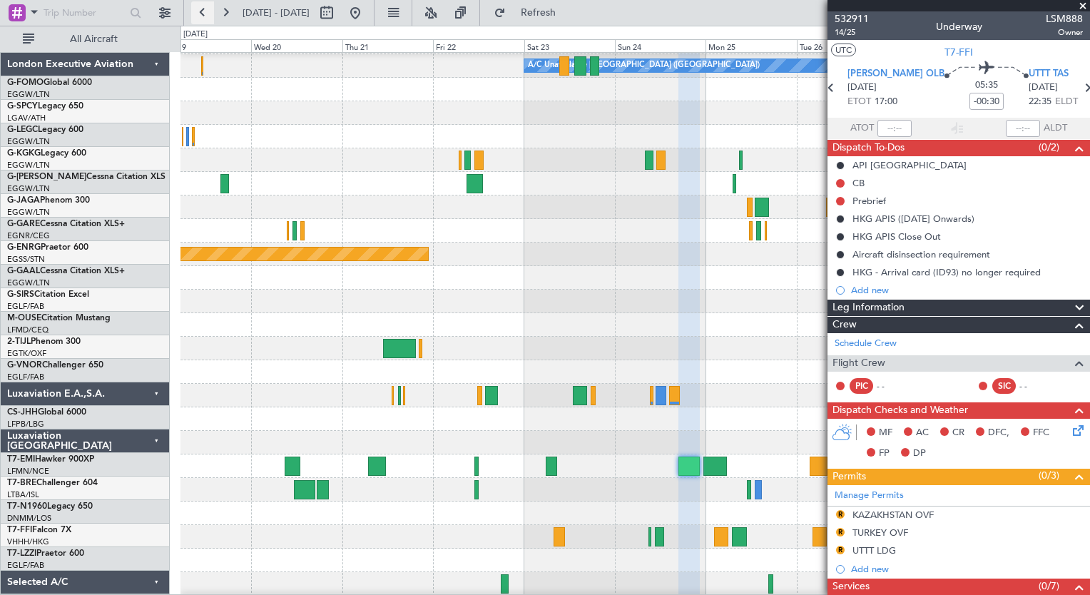
scroll to position [323, 0]
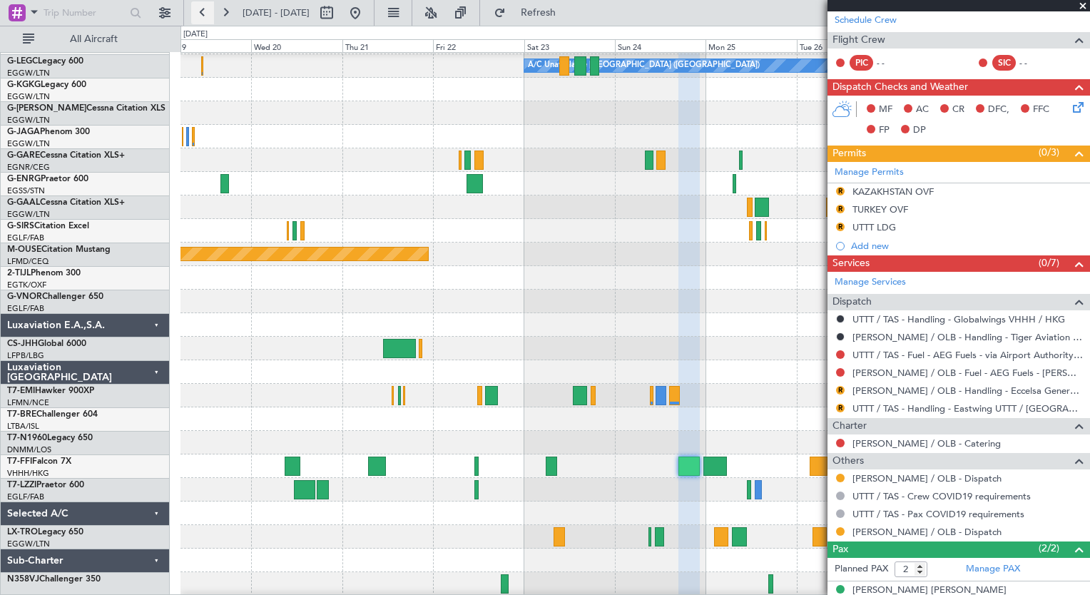
click at [208, 16] on button at bounding box center [202, 12] width 23 height 23
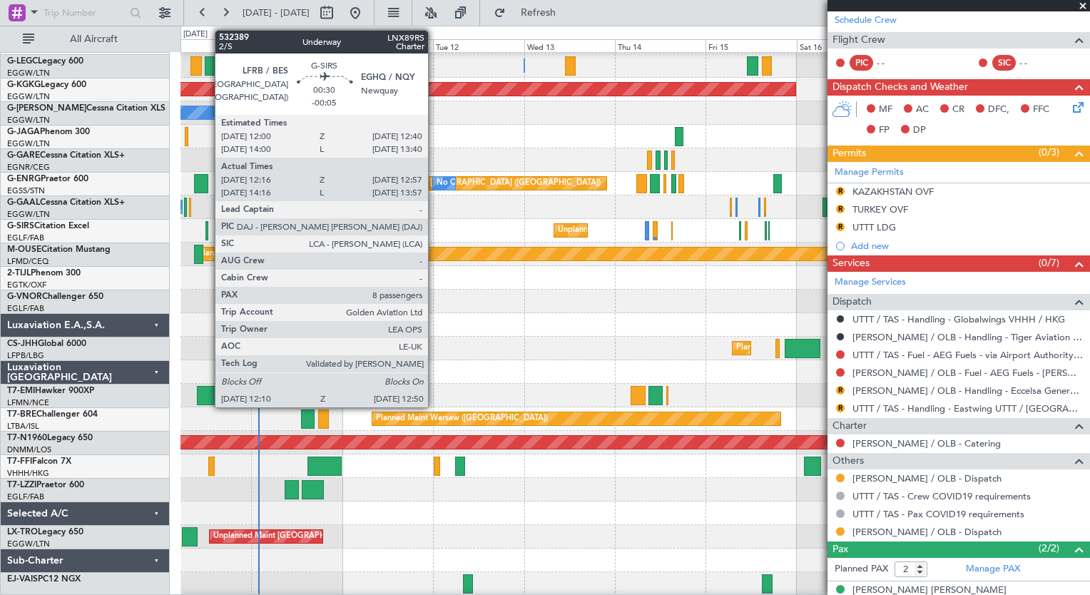
click at [208, 233] on div at bounding box center [207, 230] width 3 height 19
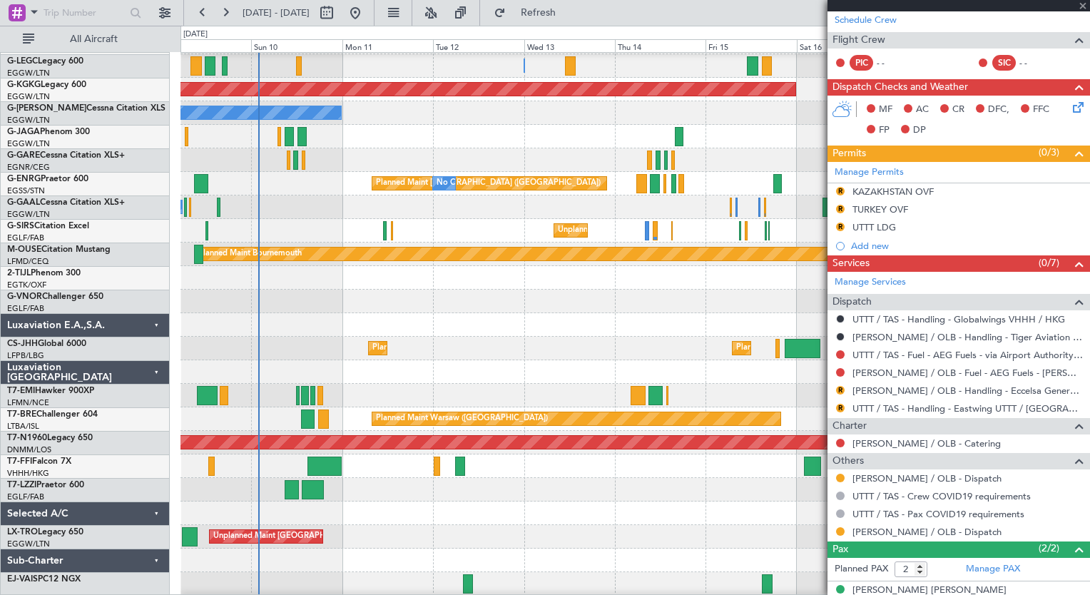
type input "-00:05"
type input "12:16"
type input "12:47"
type input "8"
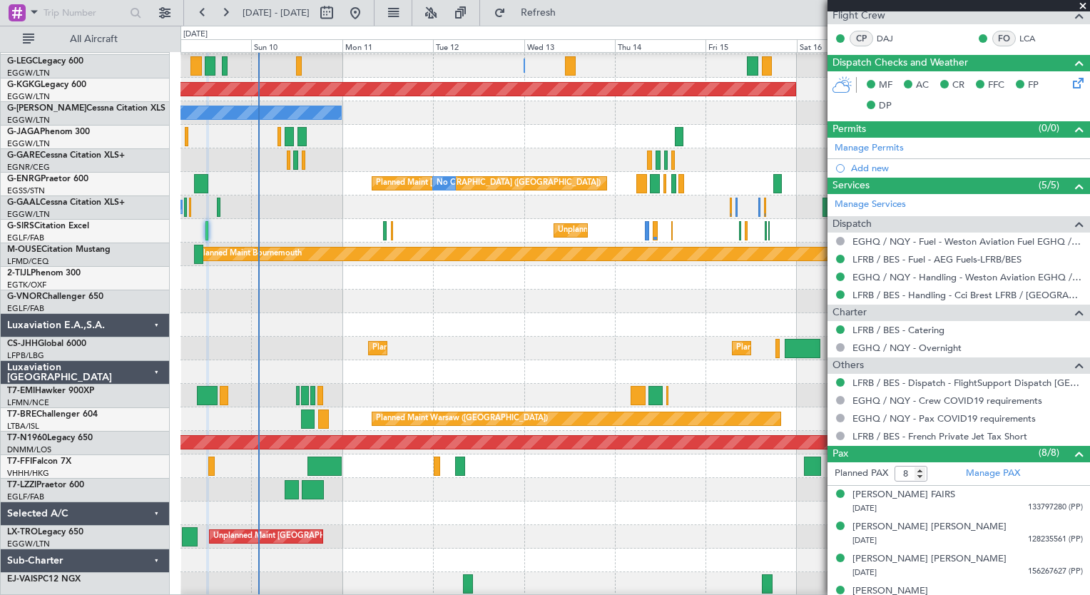
scroll to position [295, 0]
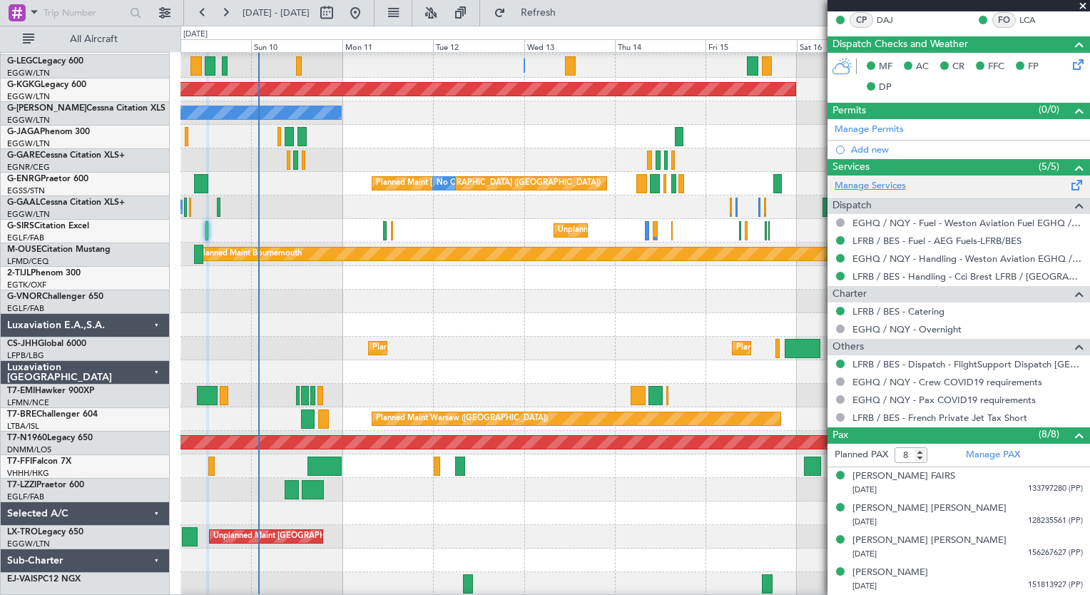
click at [873, 180] on link "Manage Services" at bounding box center [870, 186] width 71 height 14
click at [573, 22] on button "Refresh" at bounding box center [530, 12] width 86 height 23
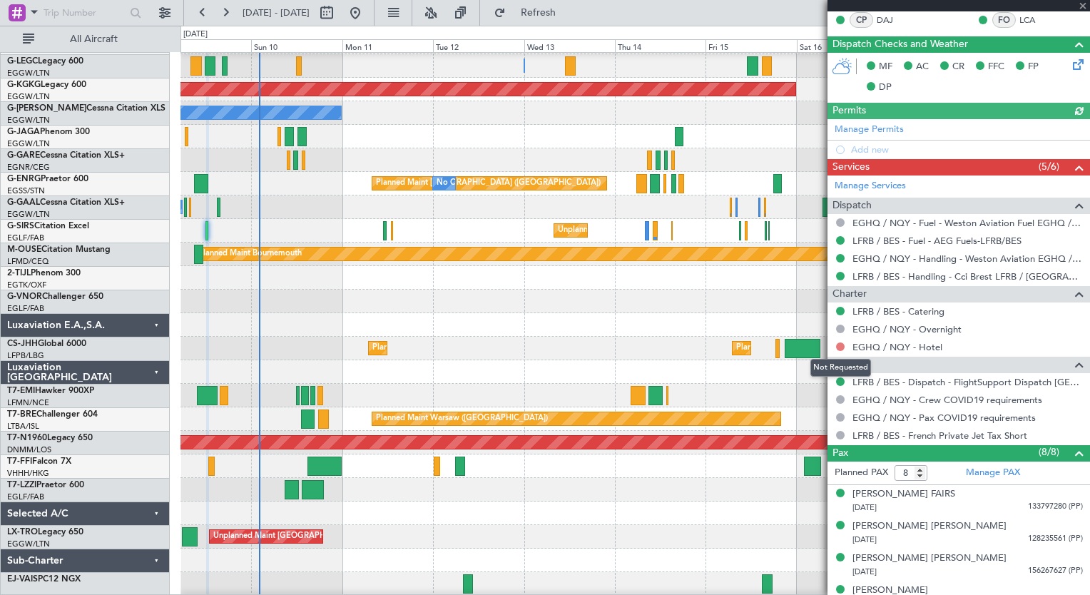
click at [843, 347] on button at bounding box center [840, 347] width 9 height 9
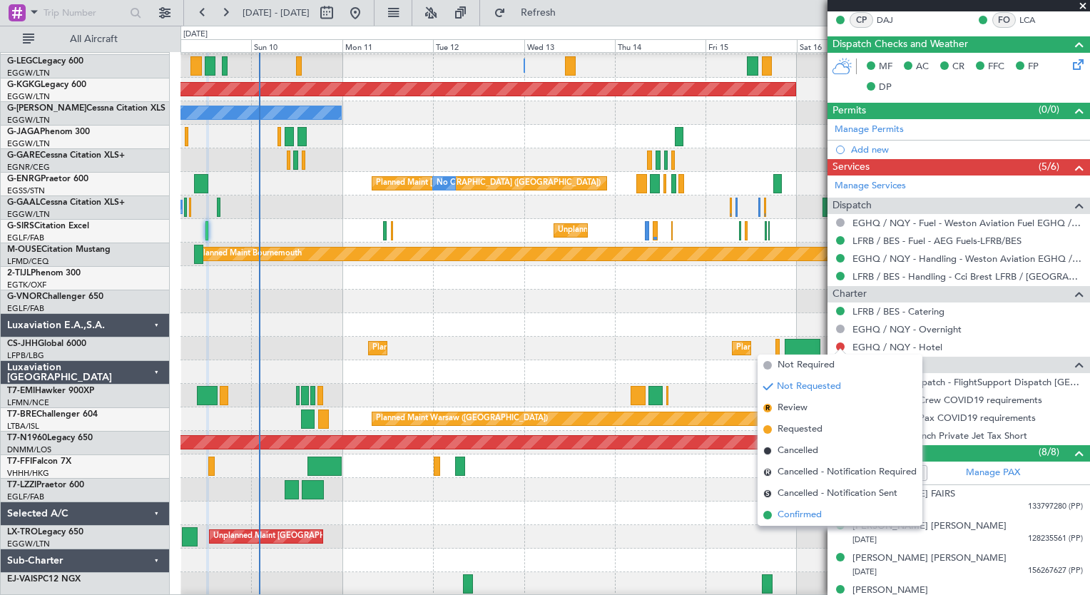
click at [804, 517] on span "Confirmed" at bounding box center [800, 515] width 44 height 14
